Goal: Transaction & Acquisition: Purchase product/service

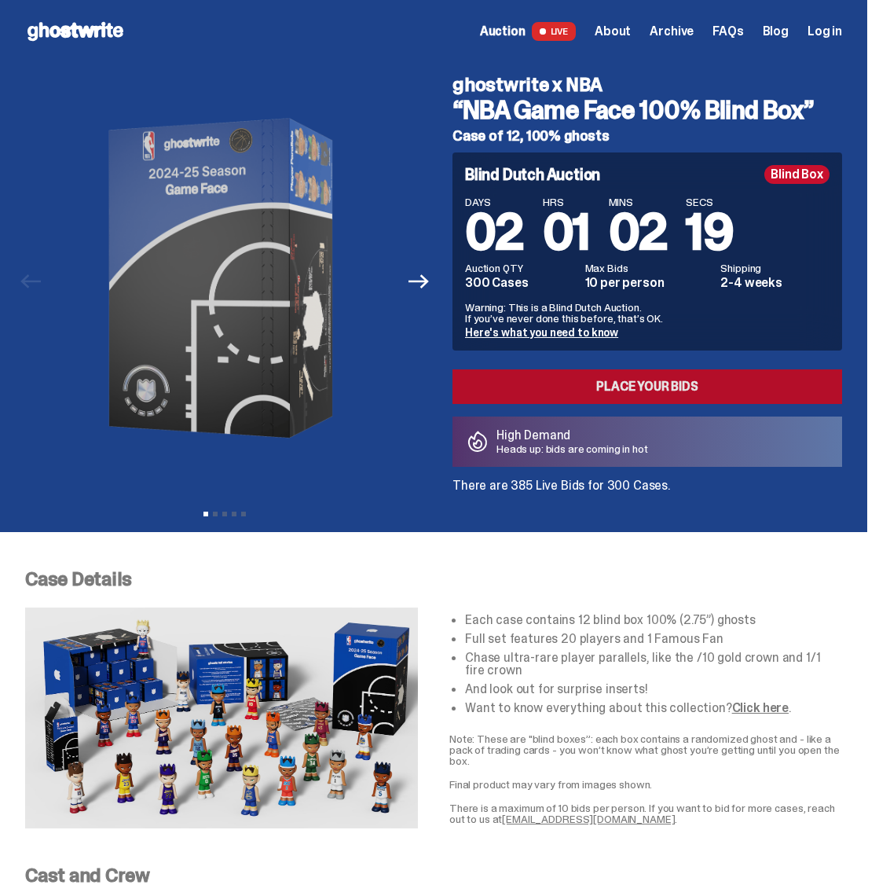
click at [595, 396] on link "Place your Bids" at bounding box center [648, 386] width 390 height 35
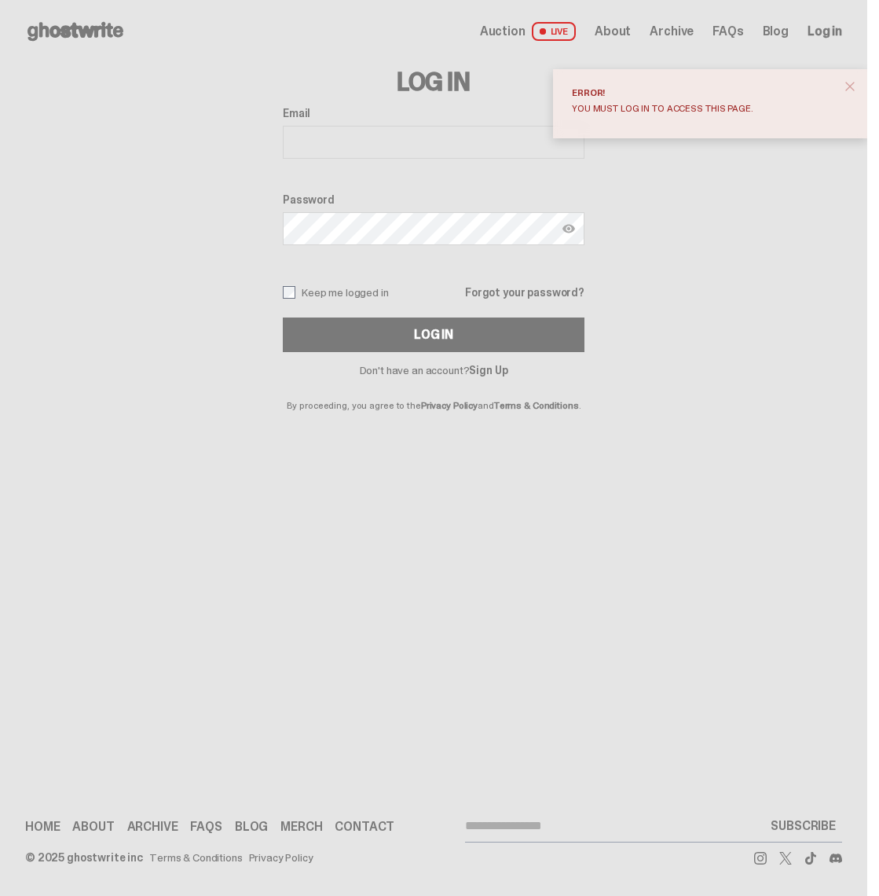
click at [568, 149] on input "Email" at bounding box center [434, 142] width 302 height 33
drag, startPoint x: 708, startPoint y: 280, endPoint x: 676, endPoint y: 258, distance: 39.0
click at [707, 279] on div "Log In Email Password Keep me logged in Forgot your password? Log In Don't have…" at bounding box center [434, 236] width 868 height 347
click at [409, 143] on input "Email" at bounding box center [434, 142] width 302 height 33
drag, startPoint x: 861, startPoint y: 83, endPoint x: 841, endPoint y: 81, distance: 19.8
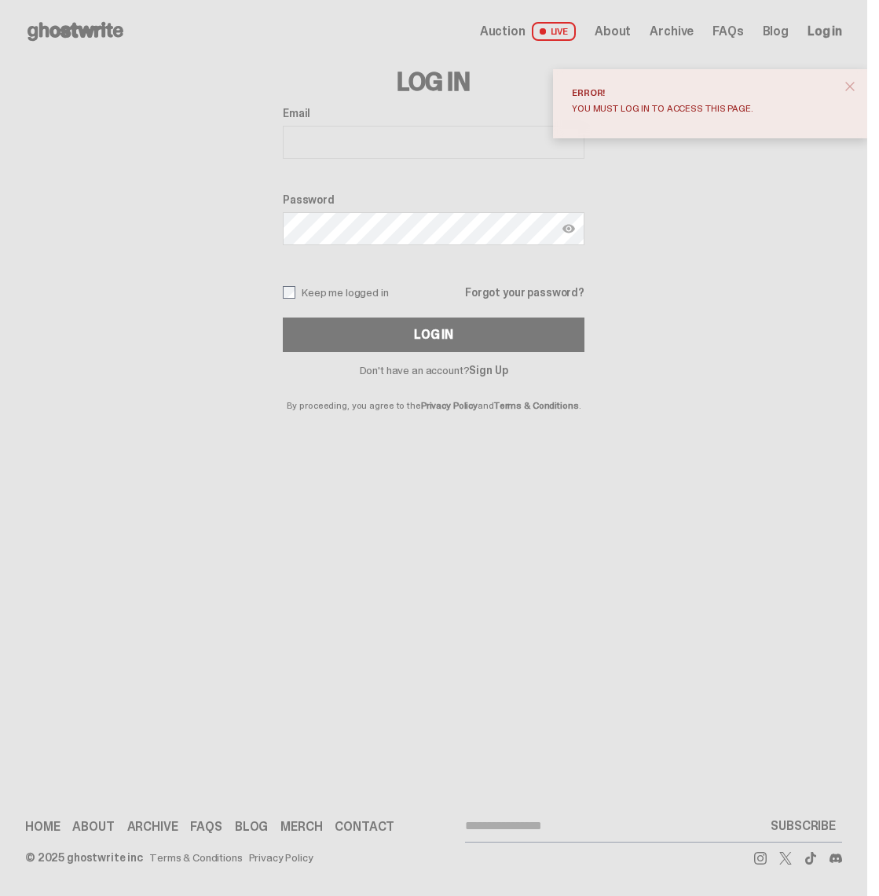
click at [858, 83] on span "close" at bounding box center [850, 87] width 16 height 16
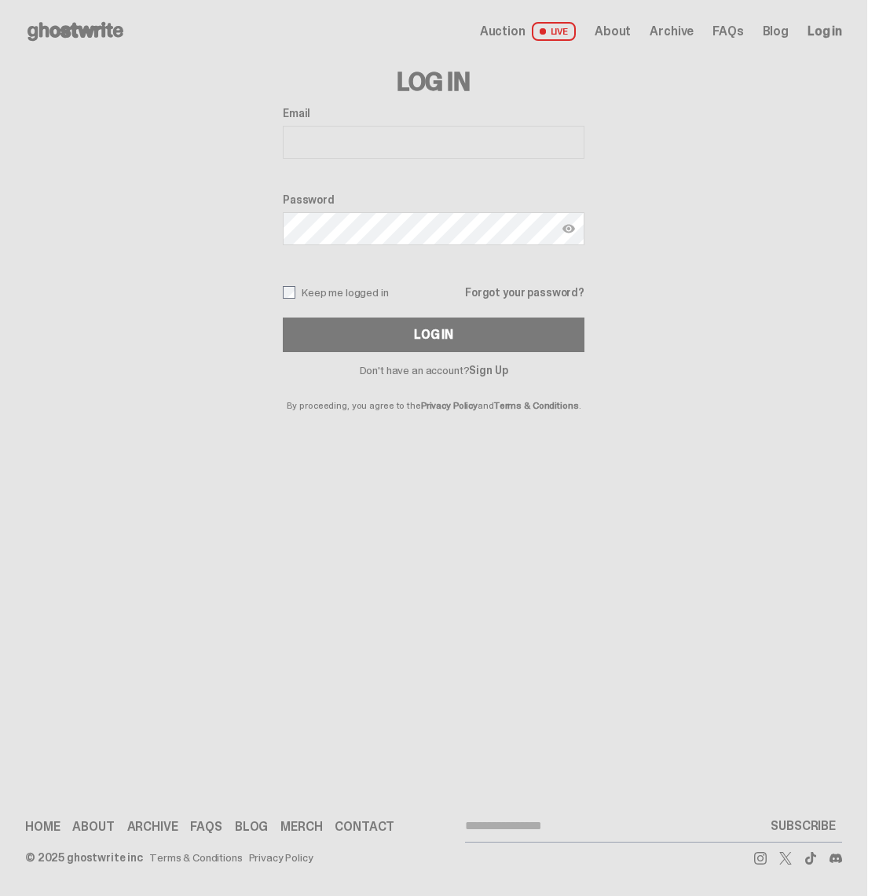
click at [395, 134] on input "Email" at bounding box center [434, 142] width 302 height 33
click at [567, 145] on input "Email" at bounding box center [434, 142] width 302 height 33
click at [350, 149] on input "Email" at bounding box center [434, 142] width 302 height 33
type input "**********"
click at [439, 335] on button "Log In" at bounding box center [434, 334] width 302 height 35
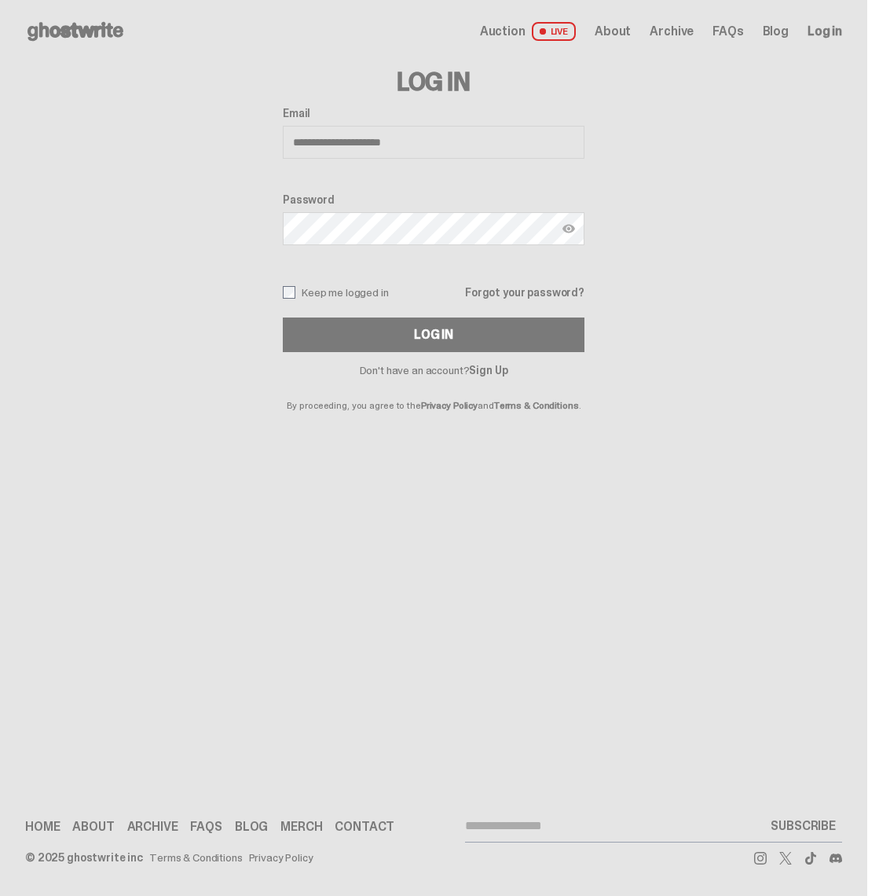
type input "**********"
click at [439, 335] on button "Log In" at bounding box center [434, 334] width 302 height 35
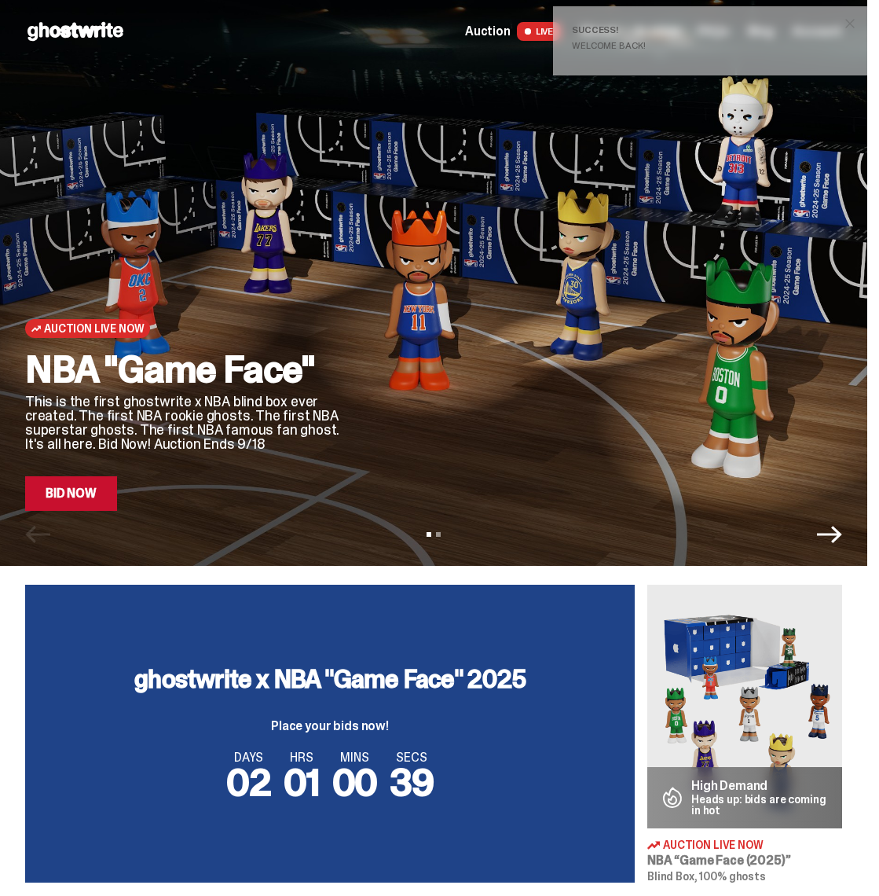
click at [106, 491] on link "Bid Now" at bounding box center [71, 493] width 92 height 35
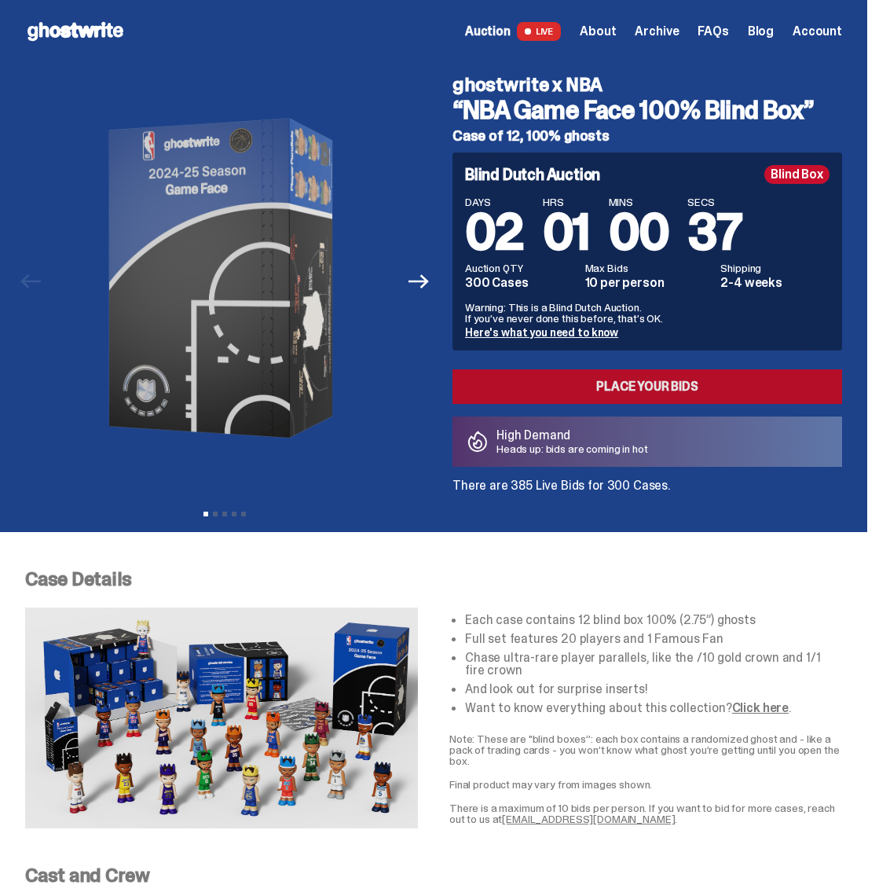
click at [629, 391] on link "Place your Bids" at bounding box center [648, 386] width 390 height 35
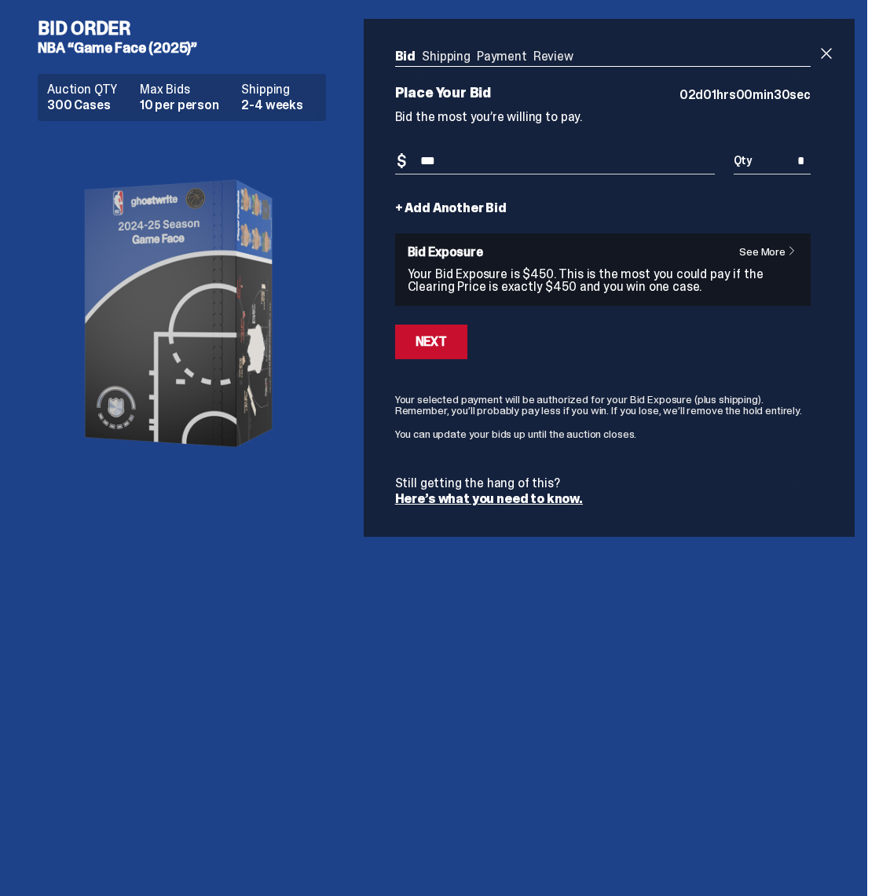
type input "***"
click at [409, 205] on link "+ Add Another Bid" at bounding box center [451, 208] width 112 height 13
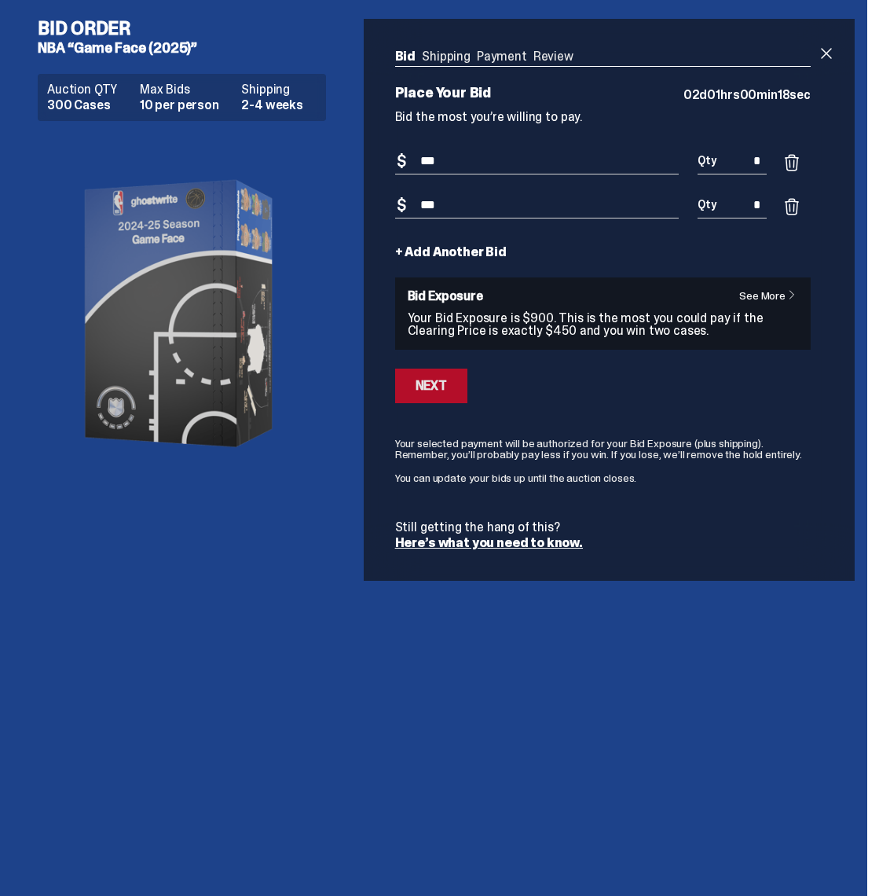
type input "***"
click at [421, 391] on div "Next" at bounding box center [431, 386] width 31 height 13
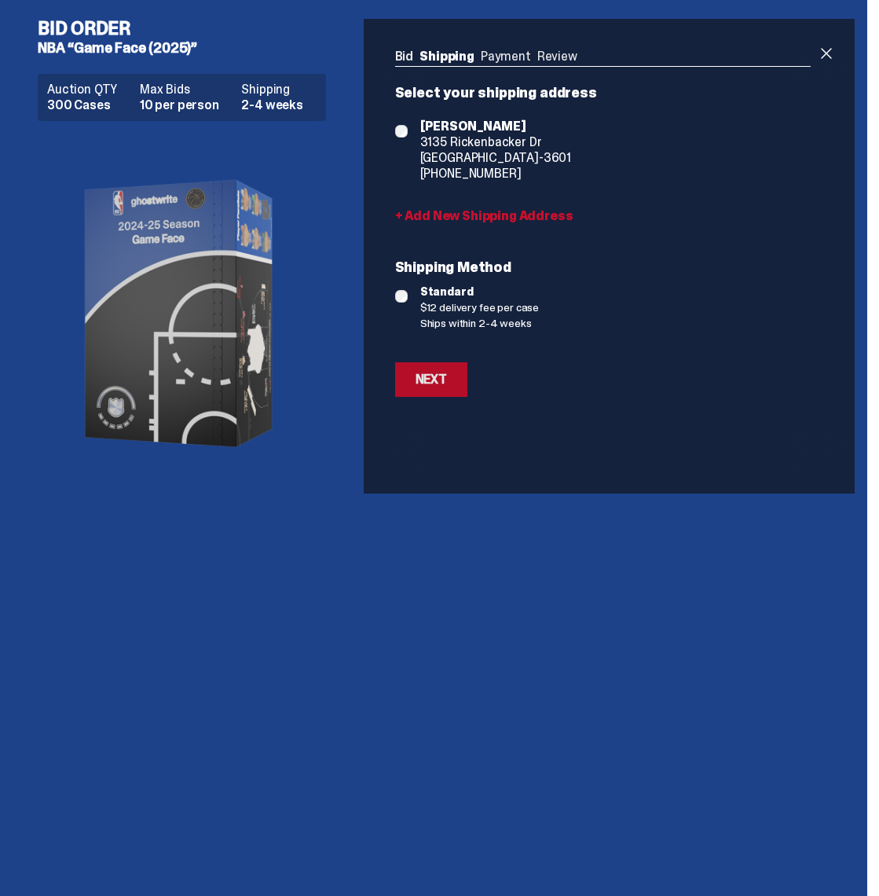
click at [447, 379] on div "Next" at bounding box center [431, 379] width 31 height 13
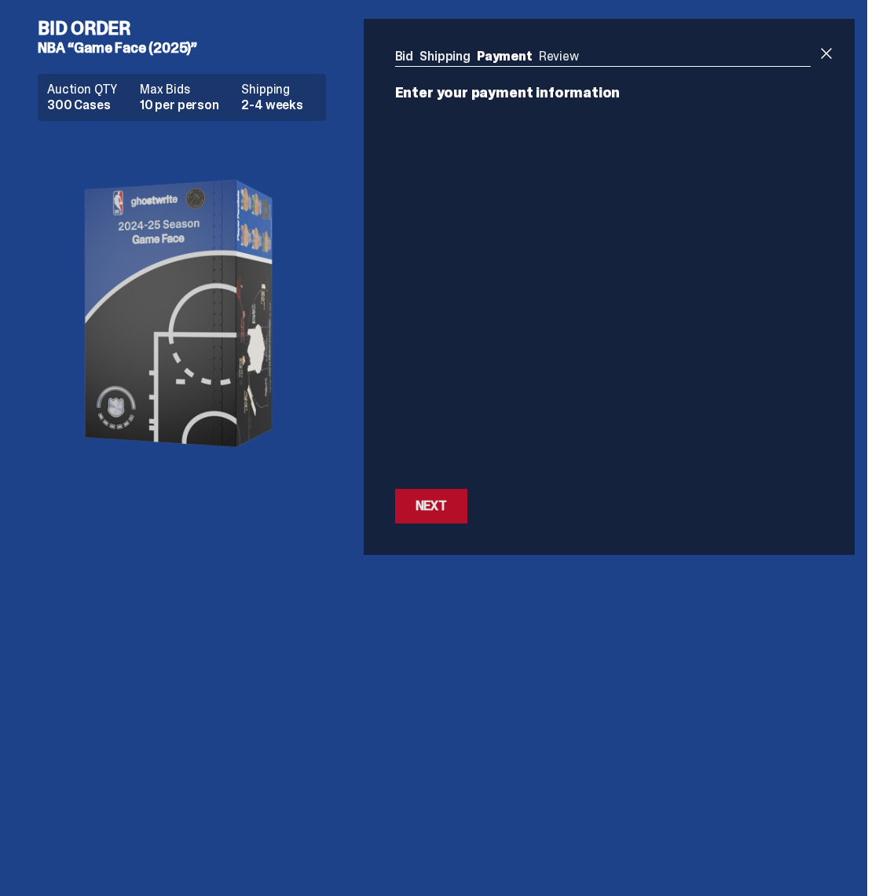
click at [444, 506] on div "Next" at bounding box center [431, 506] width 31 height 13
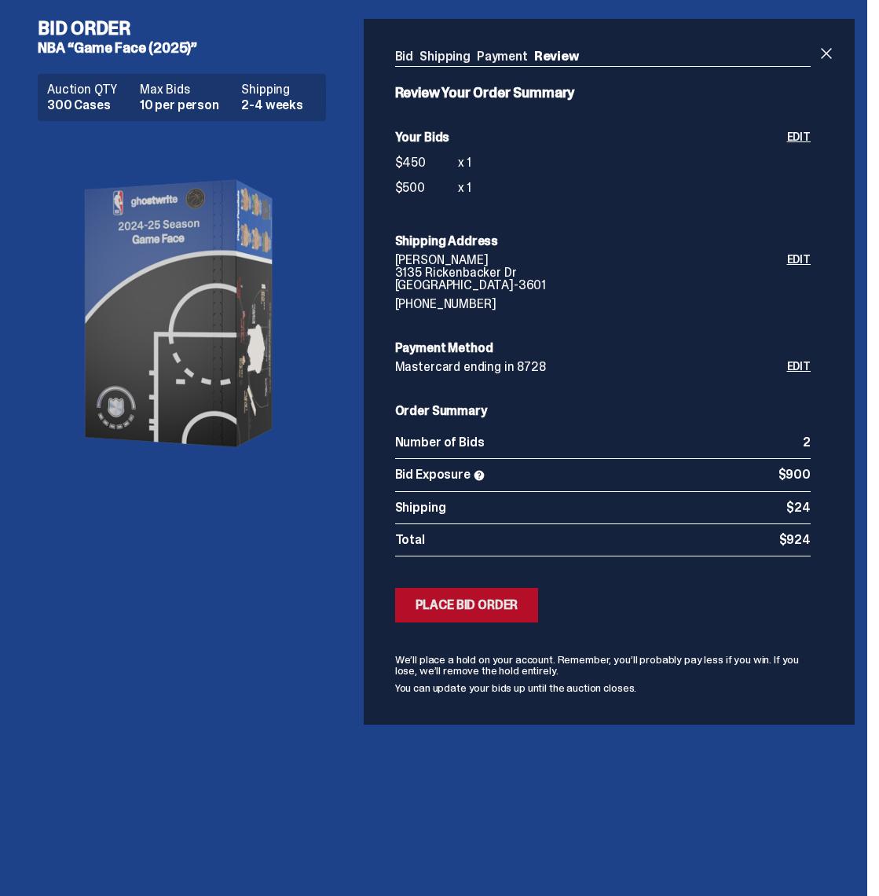
click at [461, 593] on button "Submitting Bids Place Bid Order" at bounding box center [467, 605] width 144 height 35
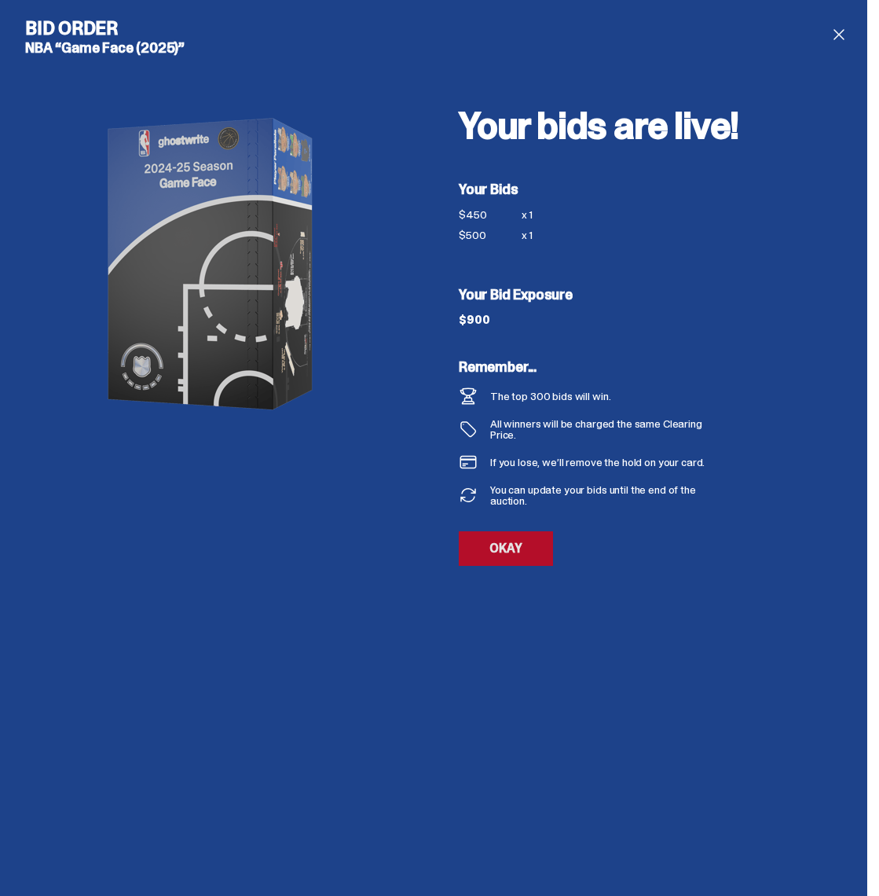
click at [523, 544] on link "OKAY" at bounding box center [506, 548] width 94 height 35
